Goal: Information Seeking & Learning: Learn about a topic

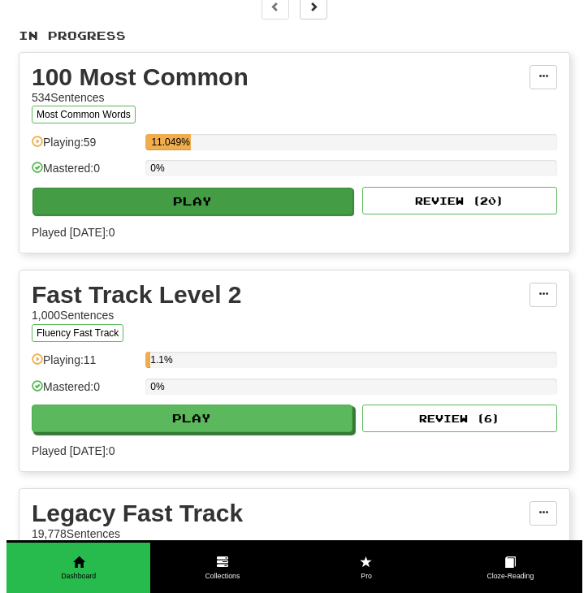
scroll to position [315, 0]
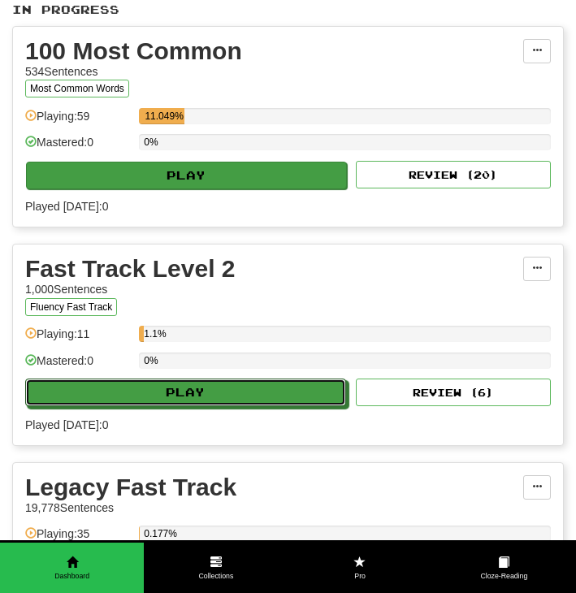
click at [260, 384] on button "Play" at bounding box center [185, 393] width 321 height 28
select select "**"
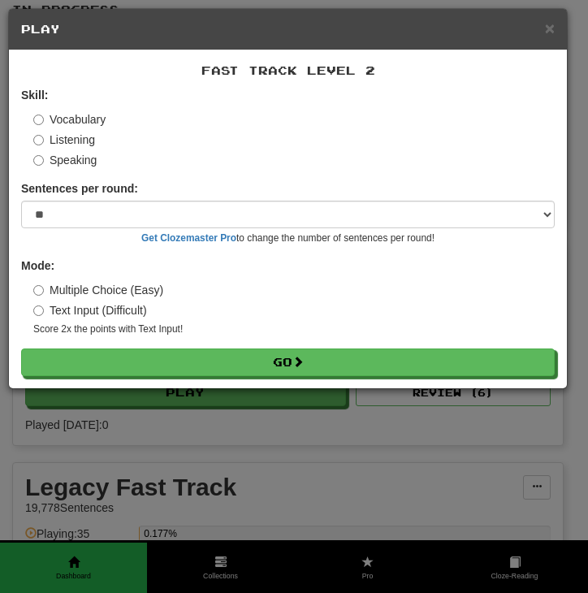
click at [89, 138] on label "Listening" at bounding box center [64, 140] width 62 height 16
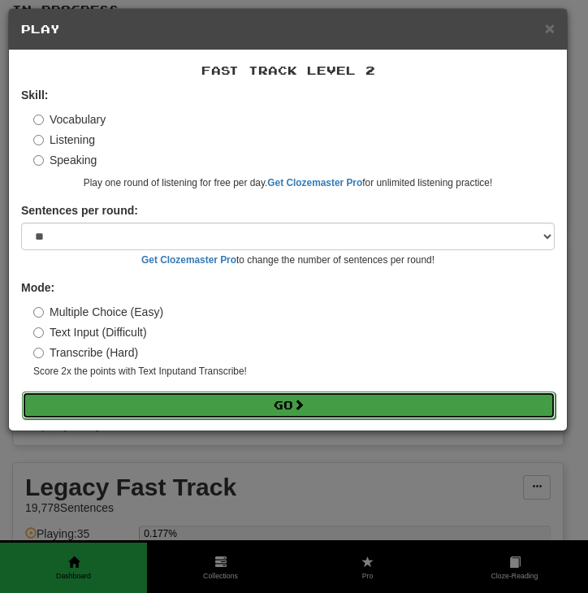
click at [283, 407] on button "Go" at bounding box center [289, 406] width 534 height 28
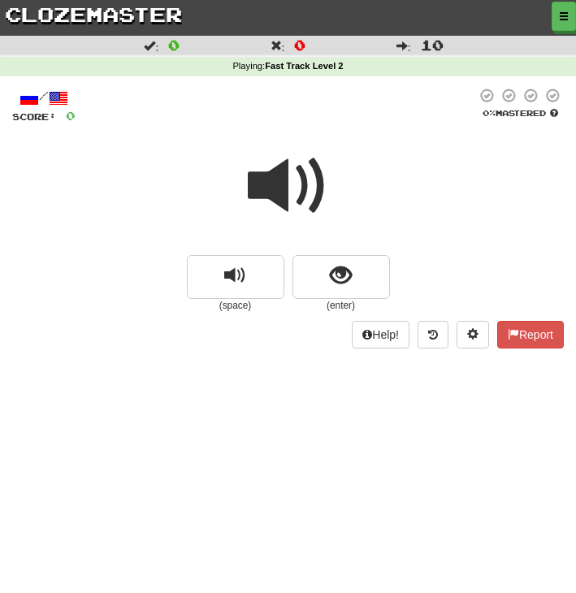
click at [302, 200] on span at bounding box center [288, 185] width 81 height 81
click at [306, 200] on span at bounding box center [288, 185] width 81 height 81
click at [280, 190] on span at bounding box center [288, 185] width 81 height 81
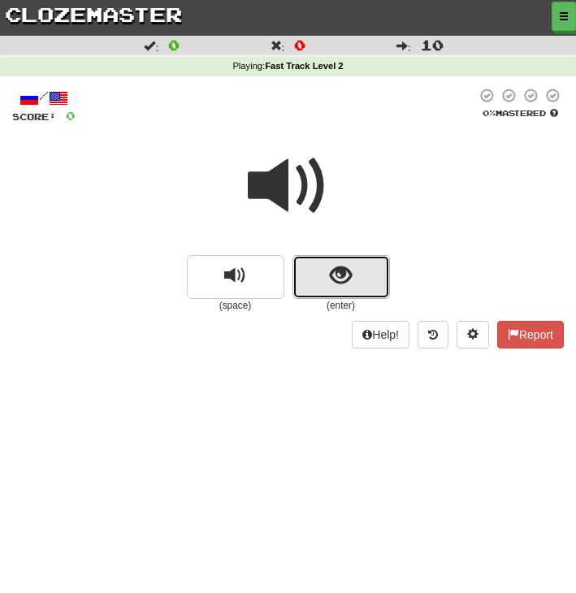
click at [315, 275] on button "show sentence" at bounding box center [342, 277] width 98 height 44
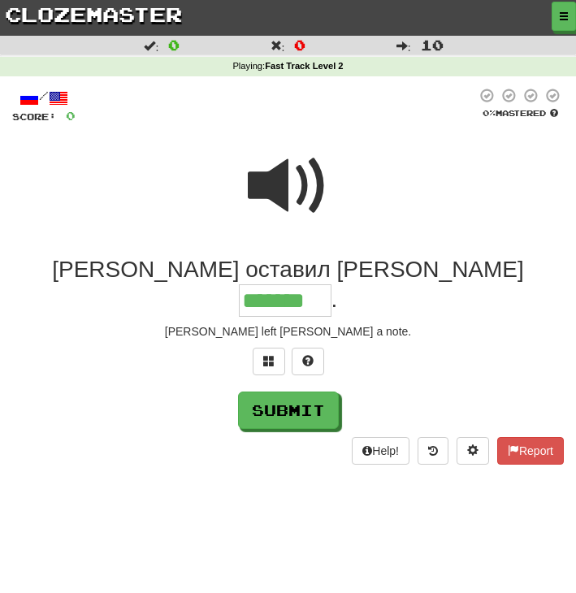
type input "*******"
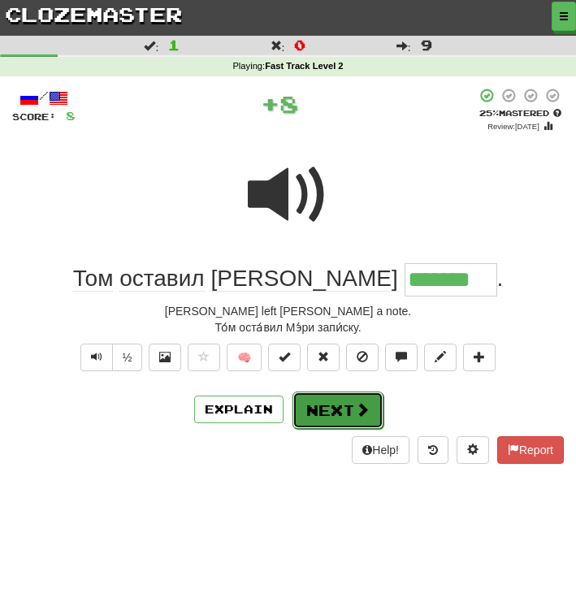
click at [355, 410] on span at bounding box center [362, 409] width 15 height 15
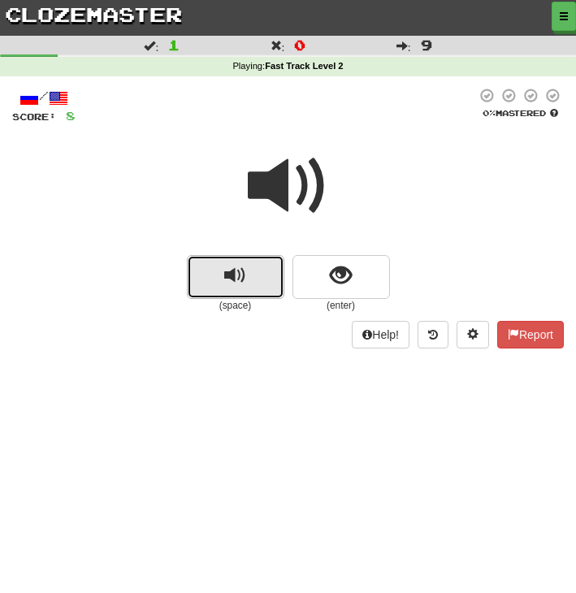
click at [246, 280] on button "replay audio" at bounding box center [236, 277] width 98 height 44
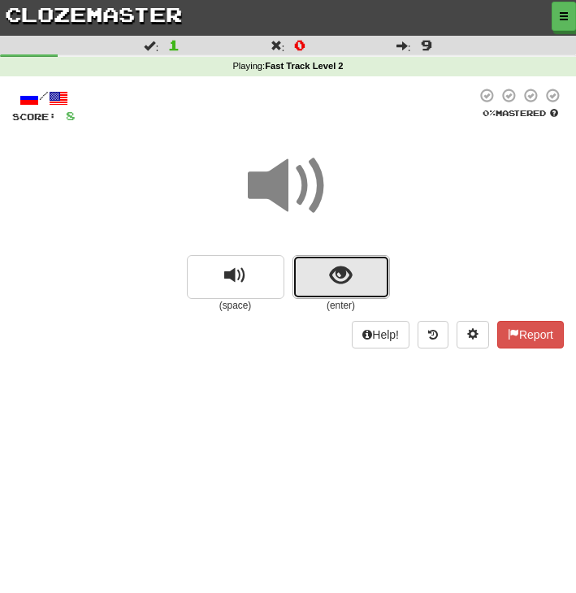
click at [343, 276] on span "show sentence" at bounding box center [341, 276] width 22 height 22
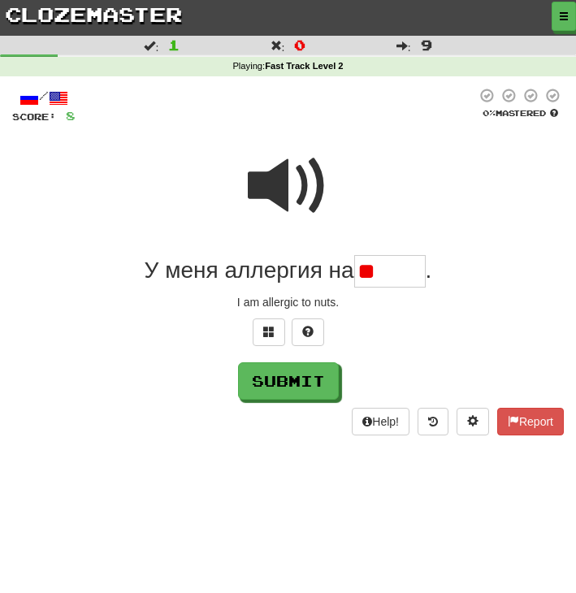
type input "*"
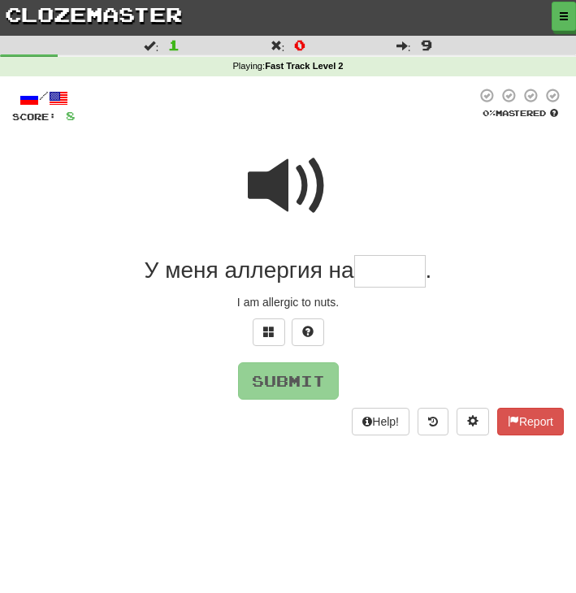
click at [299, 181] on span at bounding box center [288, 185] width 81 height 81
click at [380, 276] on input "text" at bounding box center [390, 271] width 72 height 33
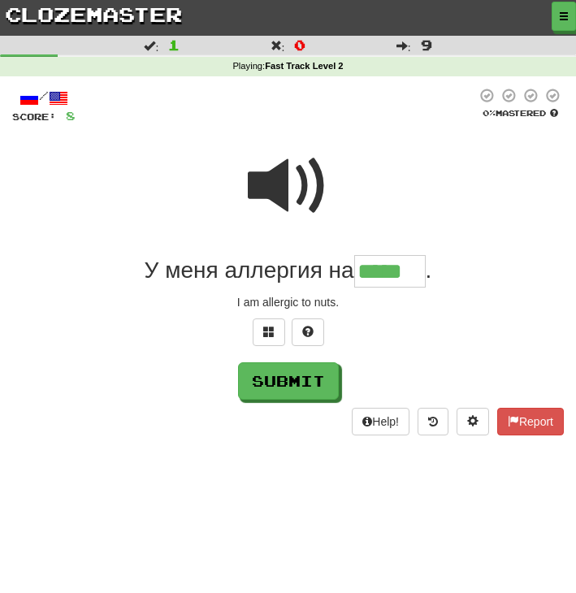
type input "*****"
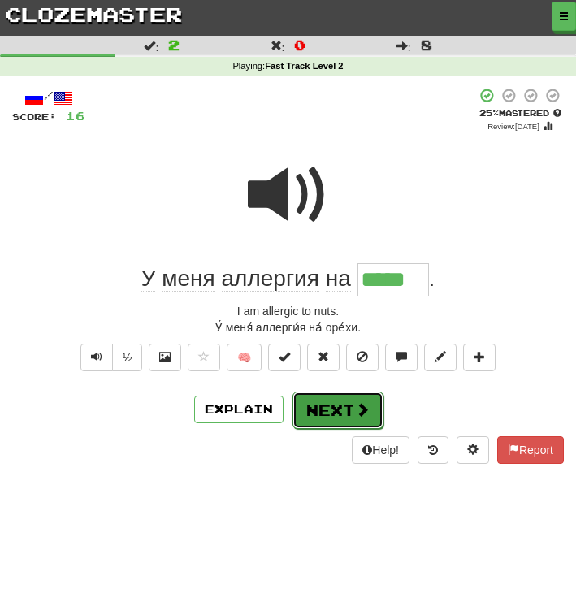
click at [337, 397] on button "Next" at bounding box center [338, 410] width 91 height 37
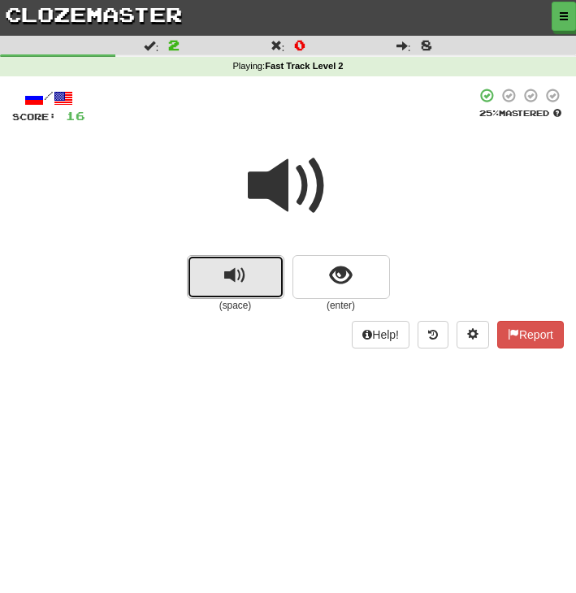
click at [267, 280] on button "replay audio" at bounding box center [236, 277] width 98 height 44
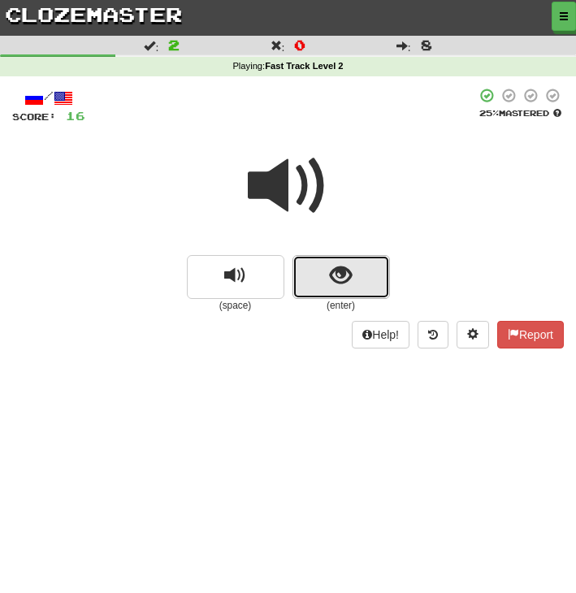
click at [342, 285] on span "show sentence" at bounding box center [341, 276] width 22 height 22
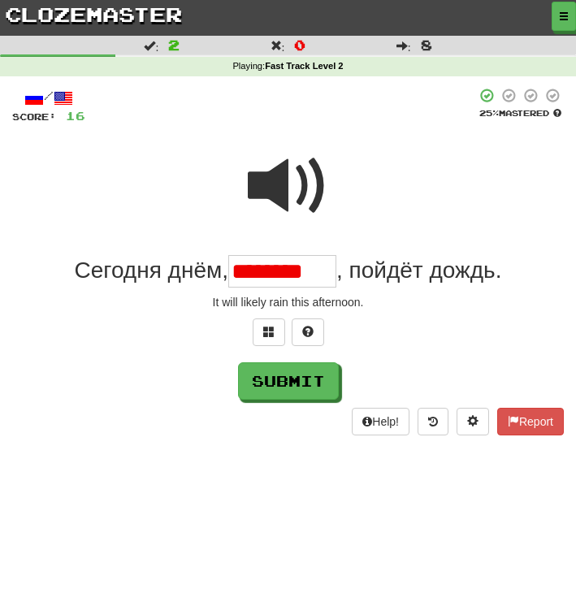
click at [277, 274] on input "********" at bounding box center [282, 271] width 108 height 33
type input "********"
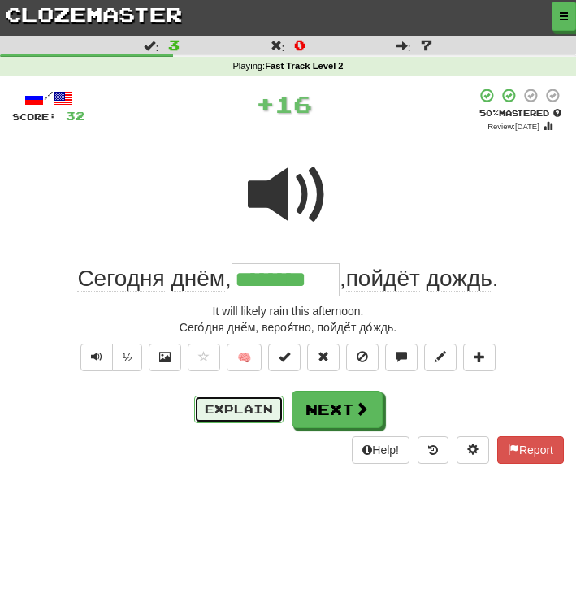
click at [236, 397] on button "Explain" at bounding box center [238, 410] width 89 height 28
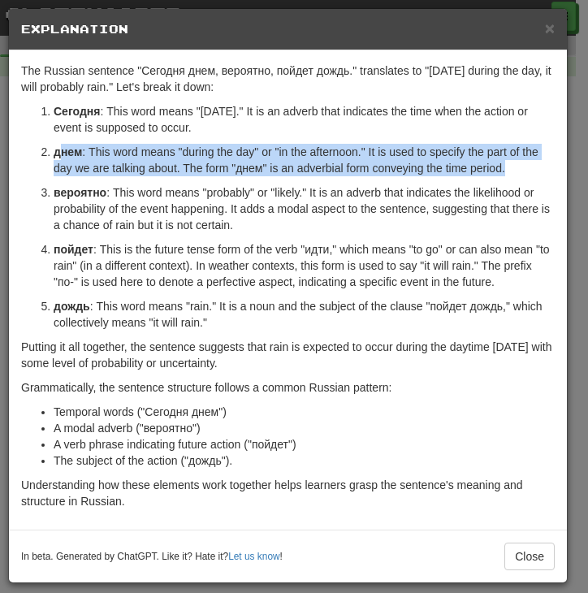
drag, startPoint x: 58, startPoint y: 150, endPoint x: 546, endPoint y: 170, distance: 488.9
click at [546, 170] on p "днем : This word means "during the day" or "in the afternoon." It is used to sp…" at bounding box center [304, 160] width 501 height 33
click at [497, 170] on p "днем : This word means "during the day" or "in the afternoon." It is used to sp…" at bounding box center [304, 160] width 501 height 33
drag, startPoint x: 497, startPoint y: 170, endPoint x: 100, endPoint y: 152, distance: 397.9
click at [100, 152] on p "днем : This word means "during the day" or "in the afternoon." It is used to sp…" at bounding box center [304, 160] width 501 height 33
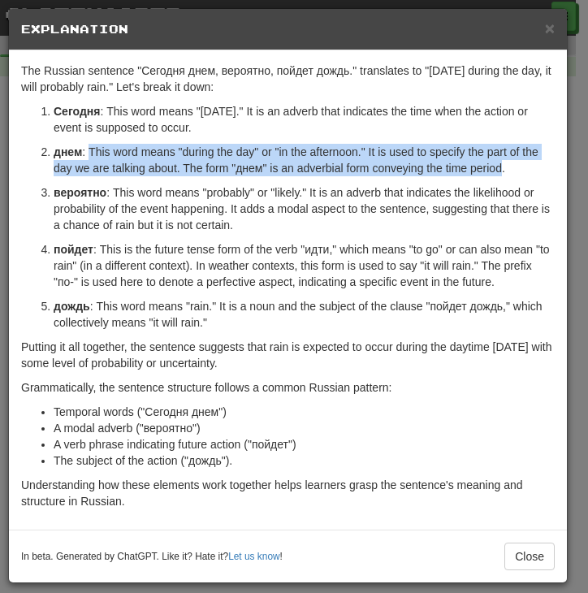
click at [100, 152] on p "днем : This word means "during the day" or "in the afternoon." It is used to sp…" at bounding box center [304, 160] width 501 height 33
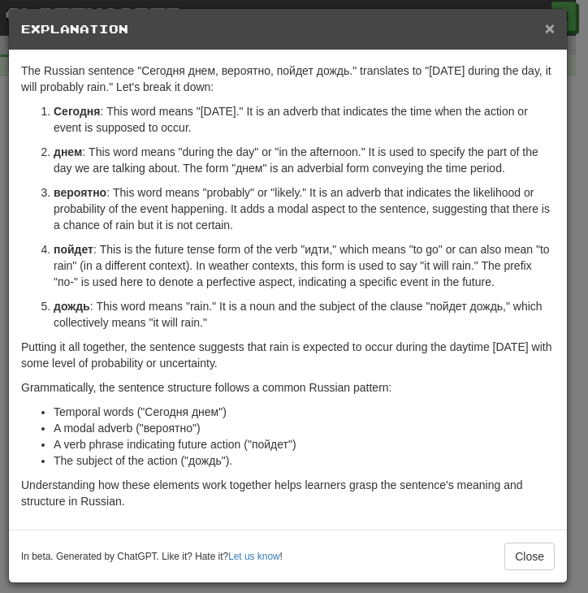
click at [553, 33] on span "×" at bounding box center [550, 28] width 10 height 19
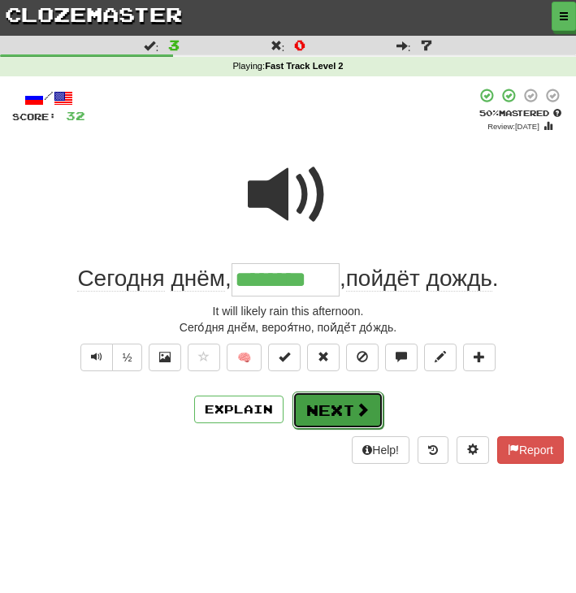
click at [345, 412] on button "Next" at bounding box center [338, 410] width 91 height 37
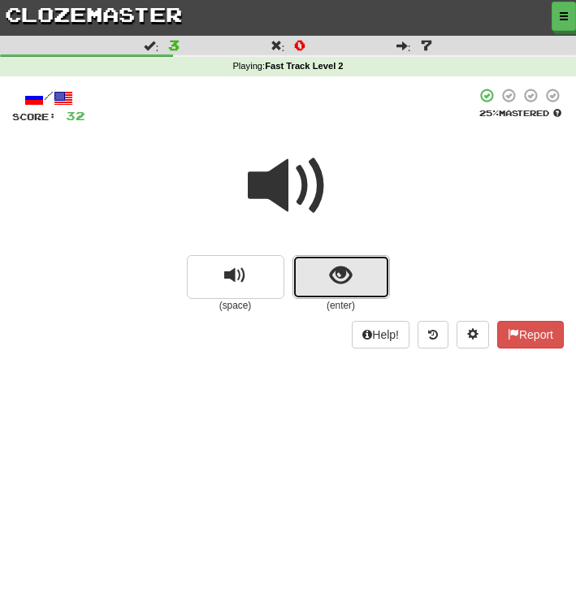
click at [327, 274] on button "show sentence" at bounding box center [342, 277] width 98 height 44
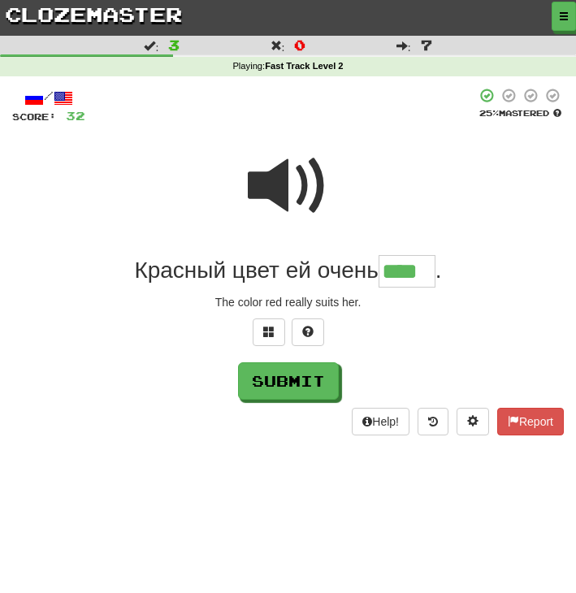
type input "****"
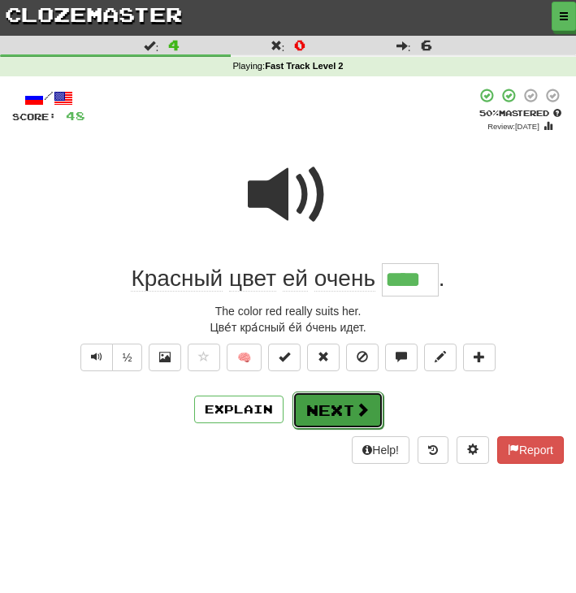
click at [357, 410] on span at bounding box center [362, 409] width 15 height 15
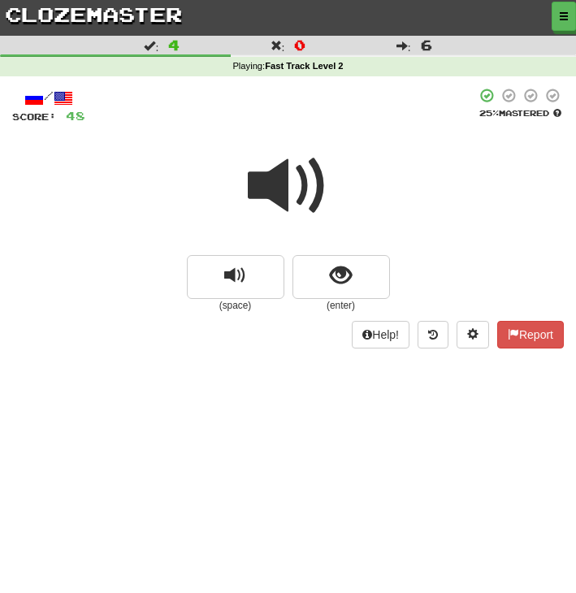
click at [300, 180] on span at bounding box center [288, 185] width 81 height 81
click at [330, 270] on span "show sentence" at bounding box center [341, 276] width 22 height 22
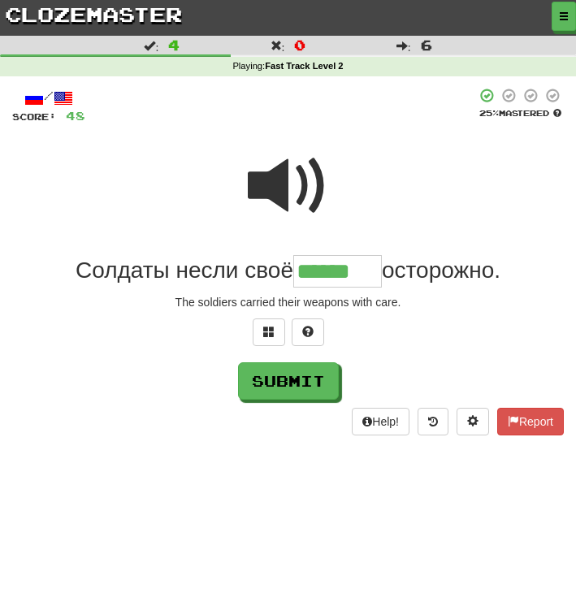
type input "******"
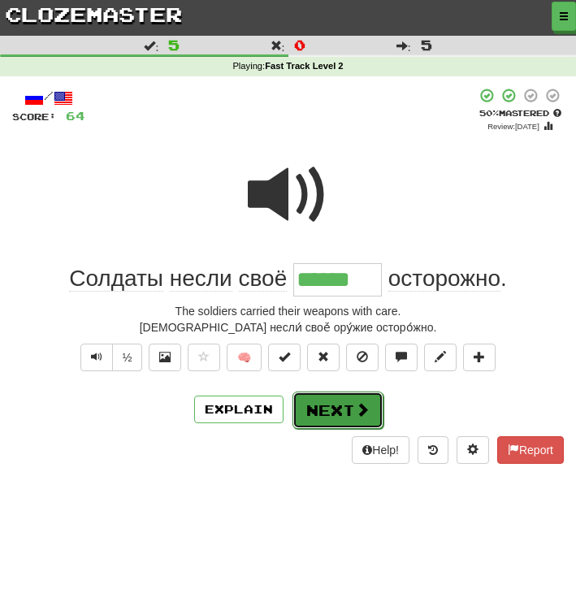
click at [312, 410] on button "Next" at bounding box center [338, 410] width 91 height 37
